Goal: Check status: Check status

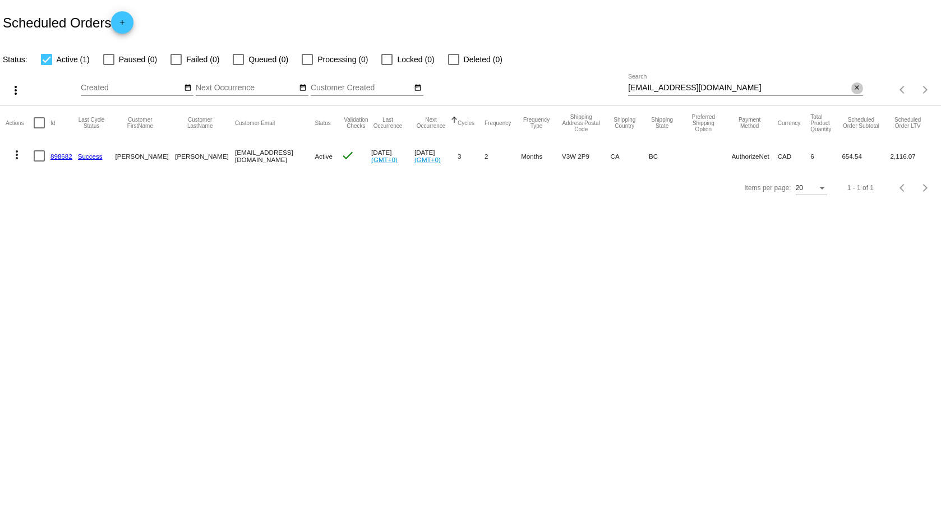
click at [859, 88] on mat-icon "close" at bounding box center [857, 88] width 8 height 9
click at [852, 91] on mat-icon "search" at bounding box center [856, 89] width 13 height 17
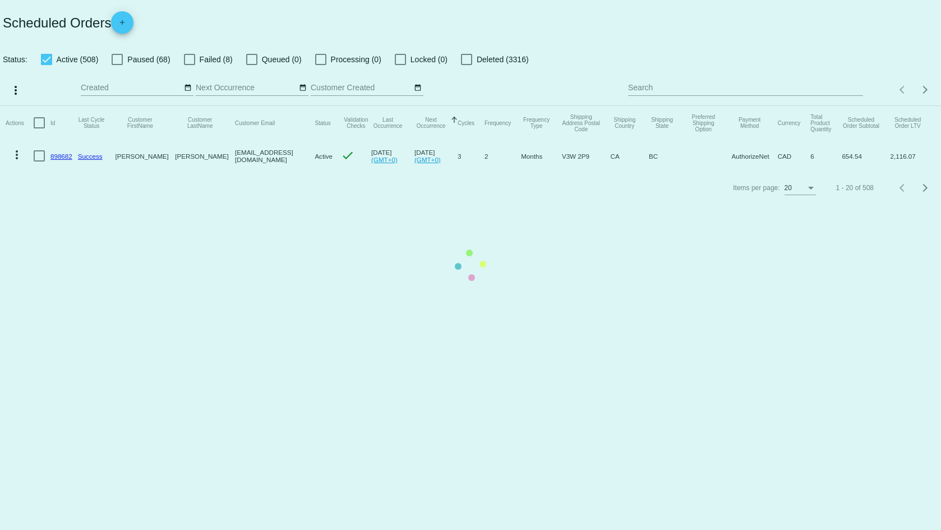
click at [675, 106] on mat-table "Actions Id Last Cycle Status Customer FirstName Customer LastName Customer Emai…" at bounding box center [470, 139] width 941 height 66
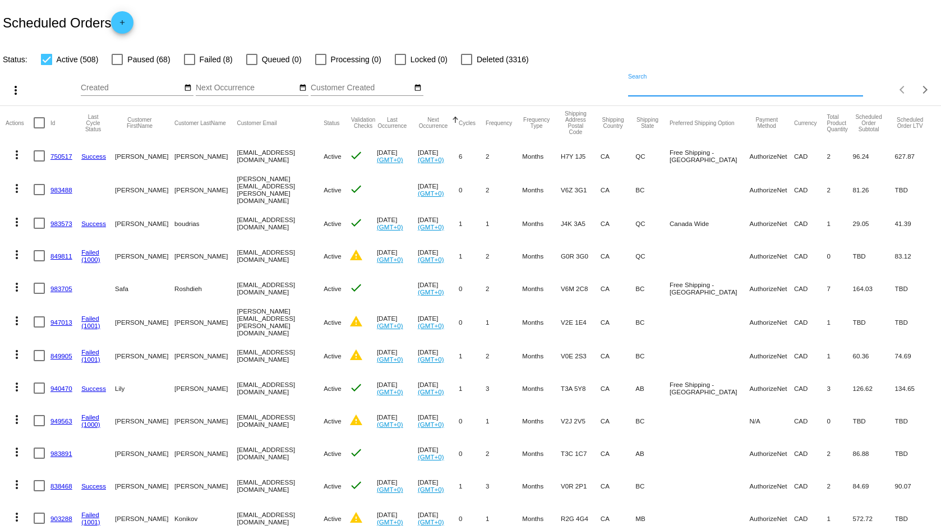
click at [675, 90] on input "Search" at bounding box center [745, 88] width 234 height 9
paste input "[EMAIL_ADDRESS][DOMAIN_NAME]"
type input "[EMAIL_ADDRESS][DOMAIN_NAME]"
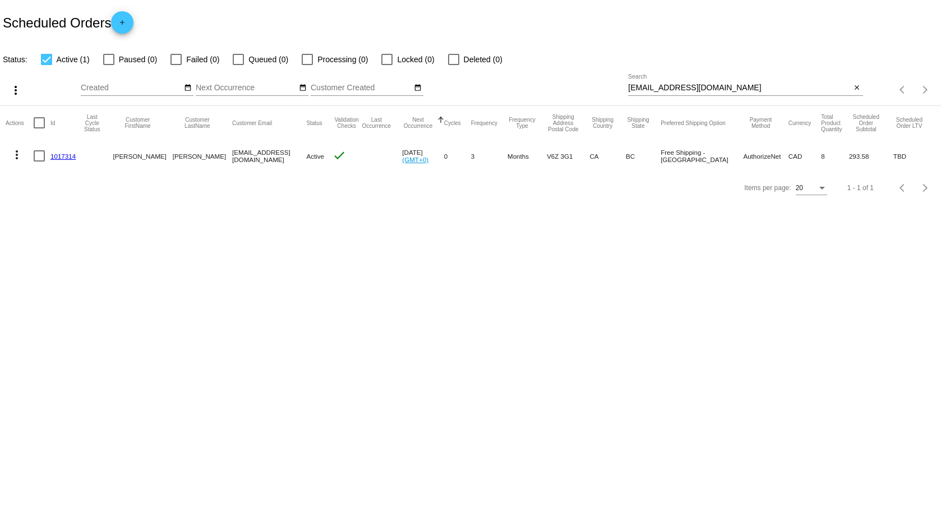
click at [66, 157] on link "1017314" at bounding box center [62, 156] width 25 height 7
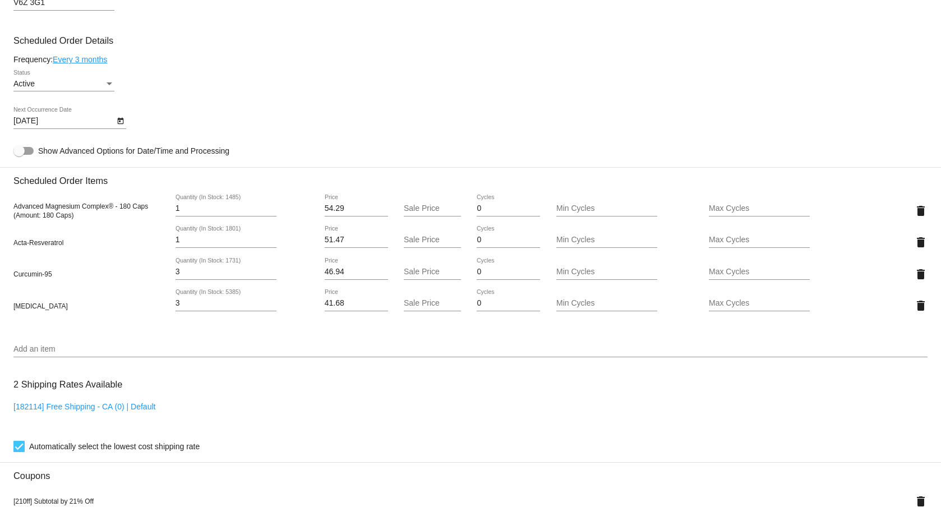
scroll to position [50, 0]
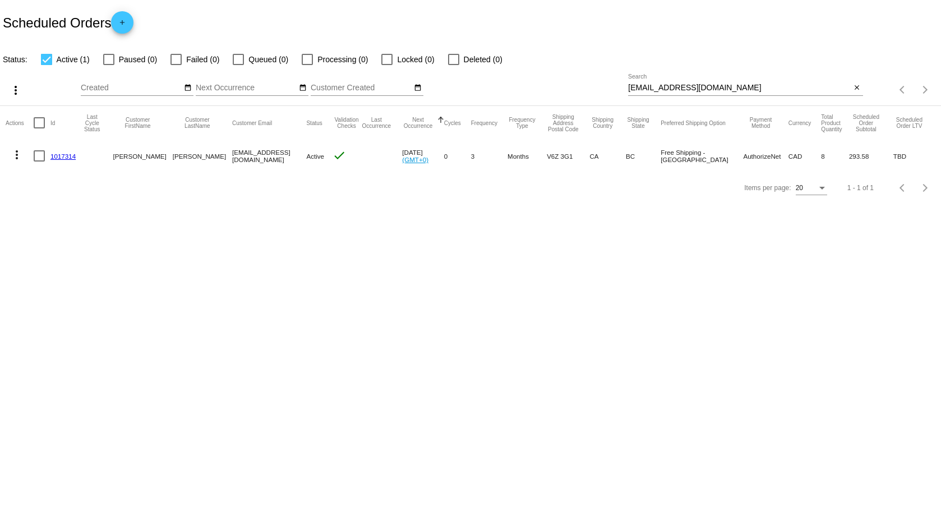
click at [70, 154] on link "1017314" at bounding box center [62, 156] width 25 height 7
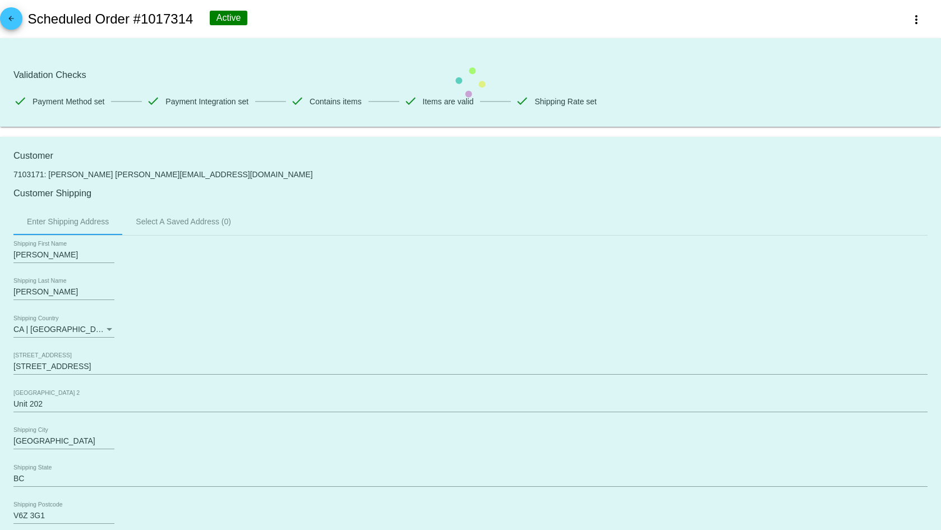
scroll to position [463, 0]
